Goal: Task Accomplishment & Management: Manage account settings

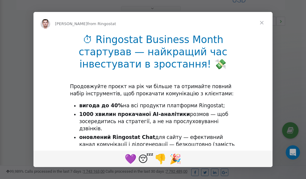
click at [263, 23] on span "Close" at bounding box center [262, 23] width 22 height 22
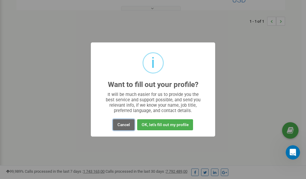
click at [121, 124] on button "Cancel" at bounding box center [124, 124] width 22 height 11
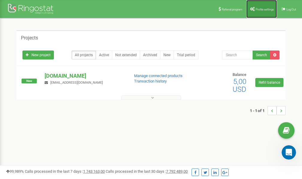
click at [259, 11] on link "Profile settings" at bounding box center [261, 9] width 31 height 18
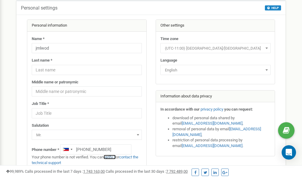
click at [113, 158] on link "verify it" at bounding box center [110, 157] width 12 height 4
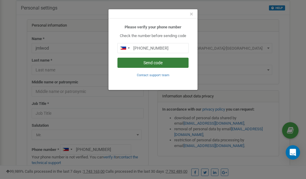
click at [161, 64] on button "Send code" at bounding box center [153, 63] width 71 height 10
